Goal: Find specific page/section: Find specific page/section

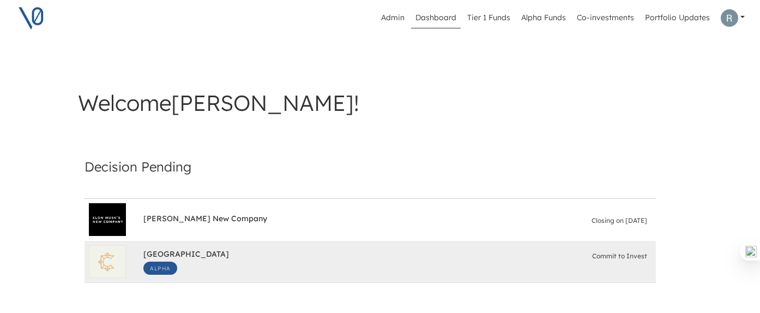
click at [256, 259] on div "South Park Commons Alpha Commit to Invest" at bounding box center [397, 261] width 508 height 35
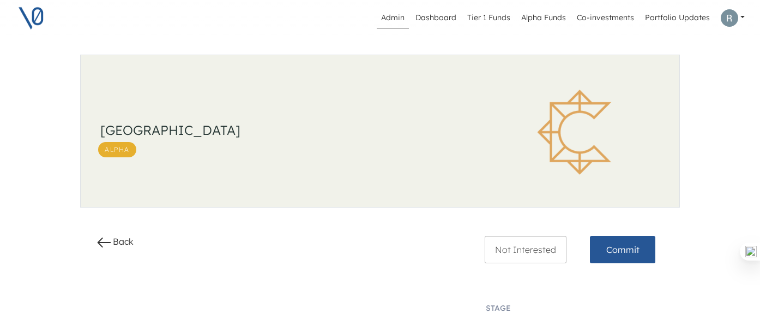
click at [400, 18] on link "Admin" at bounding box center [393, 18] width 32 height 21
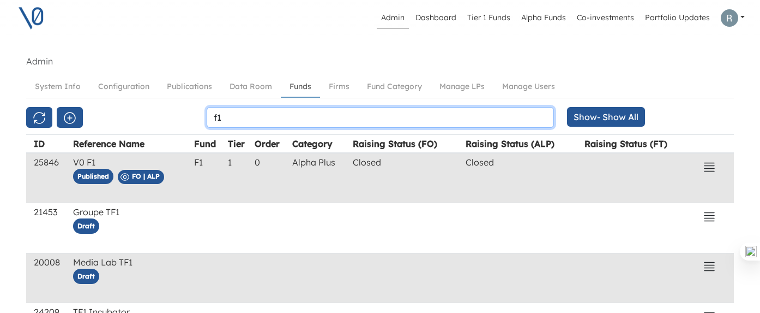
drag, startPoint x: 263, startPoint y: 116, endPoint x: 161, endPoint y: 116, distance: 102.5
click at [163, 116] on div "f1 Show - Show All Show All Draft Published Archived" at bounding box center [380, 117] width 721 height 21
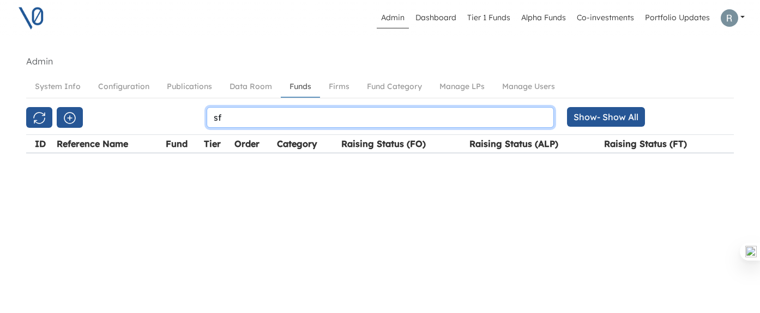
type input "s"
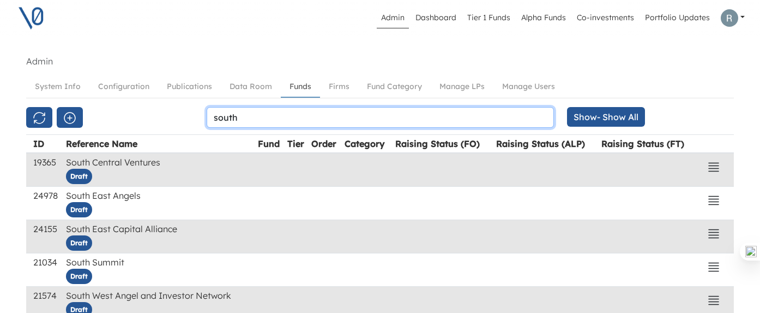
type input "south c"
